Goal: Entertainment & Leisure: Consume media (video, audio)

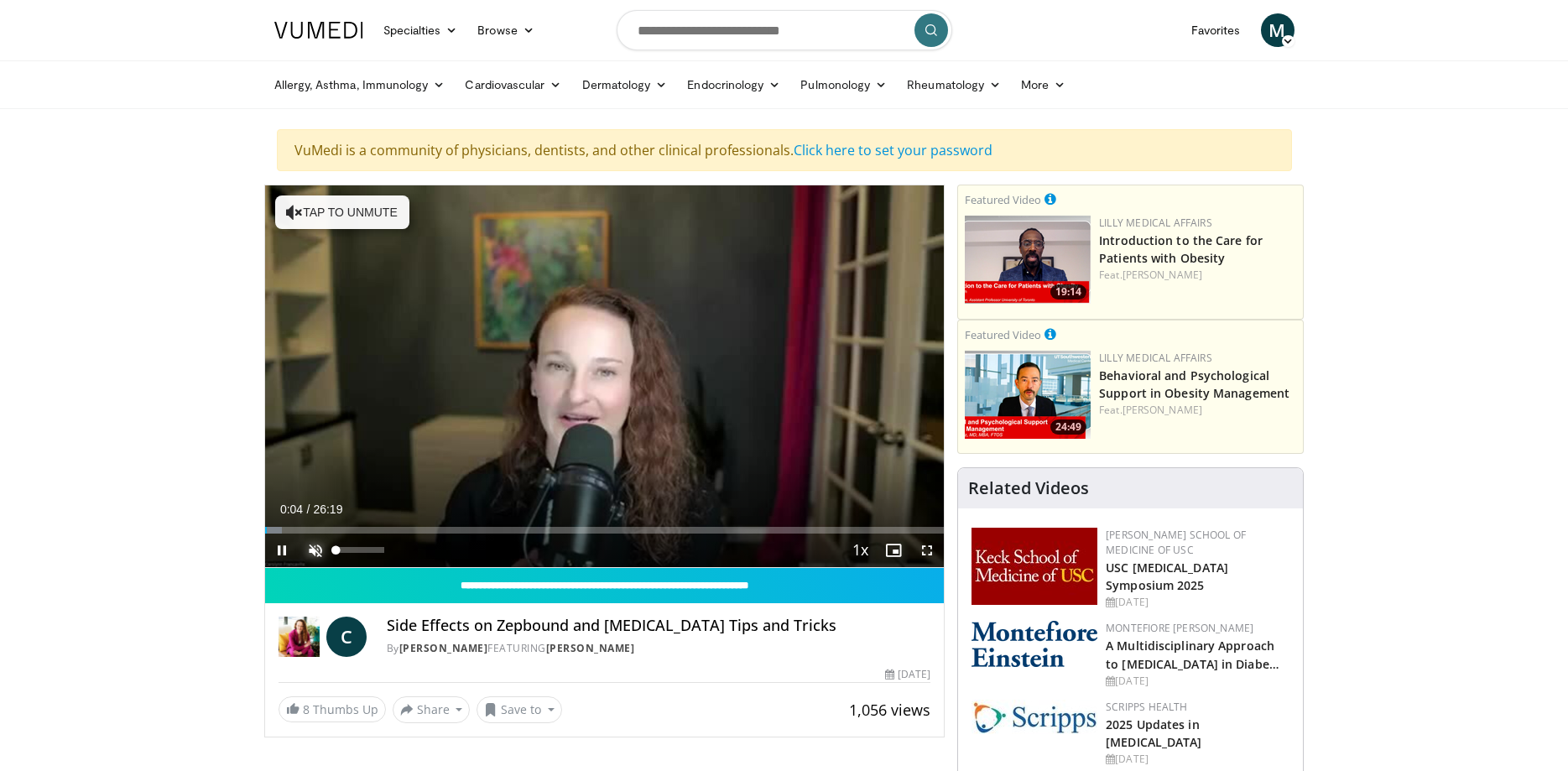
click at [316, 543] on span "Video Player" at bounding box center [316, 550] width 33 height 33
